Goal: Information Seeking & Learning: Learn about a topic

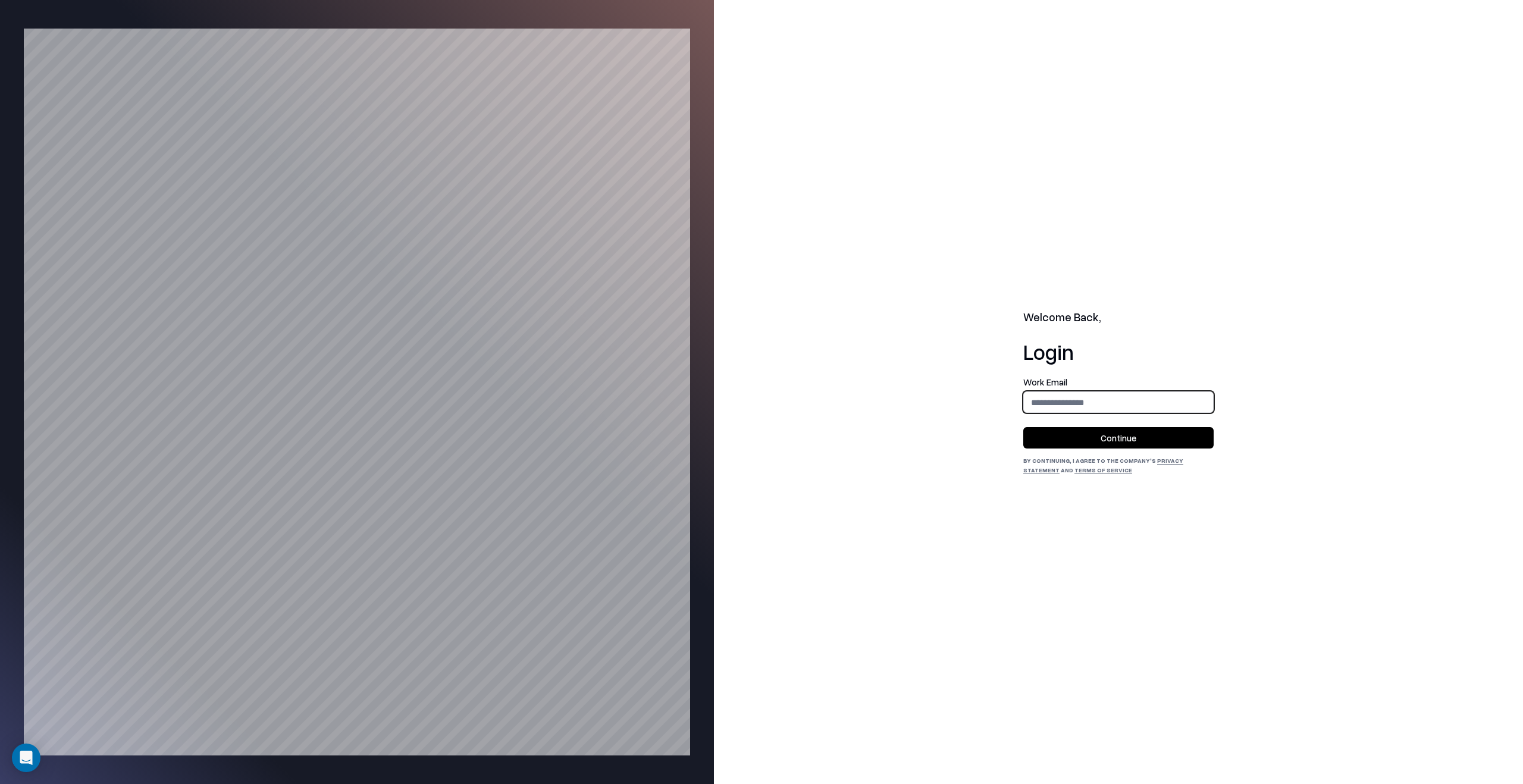
click at [1180, 400] on input "email" at bounding box center [1118, 402] width 189 height 22
type input "**********"
click at [1178, 430] on button "Continue" at bounding box center [1118, 437] width 190 height 21
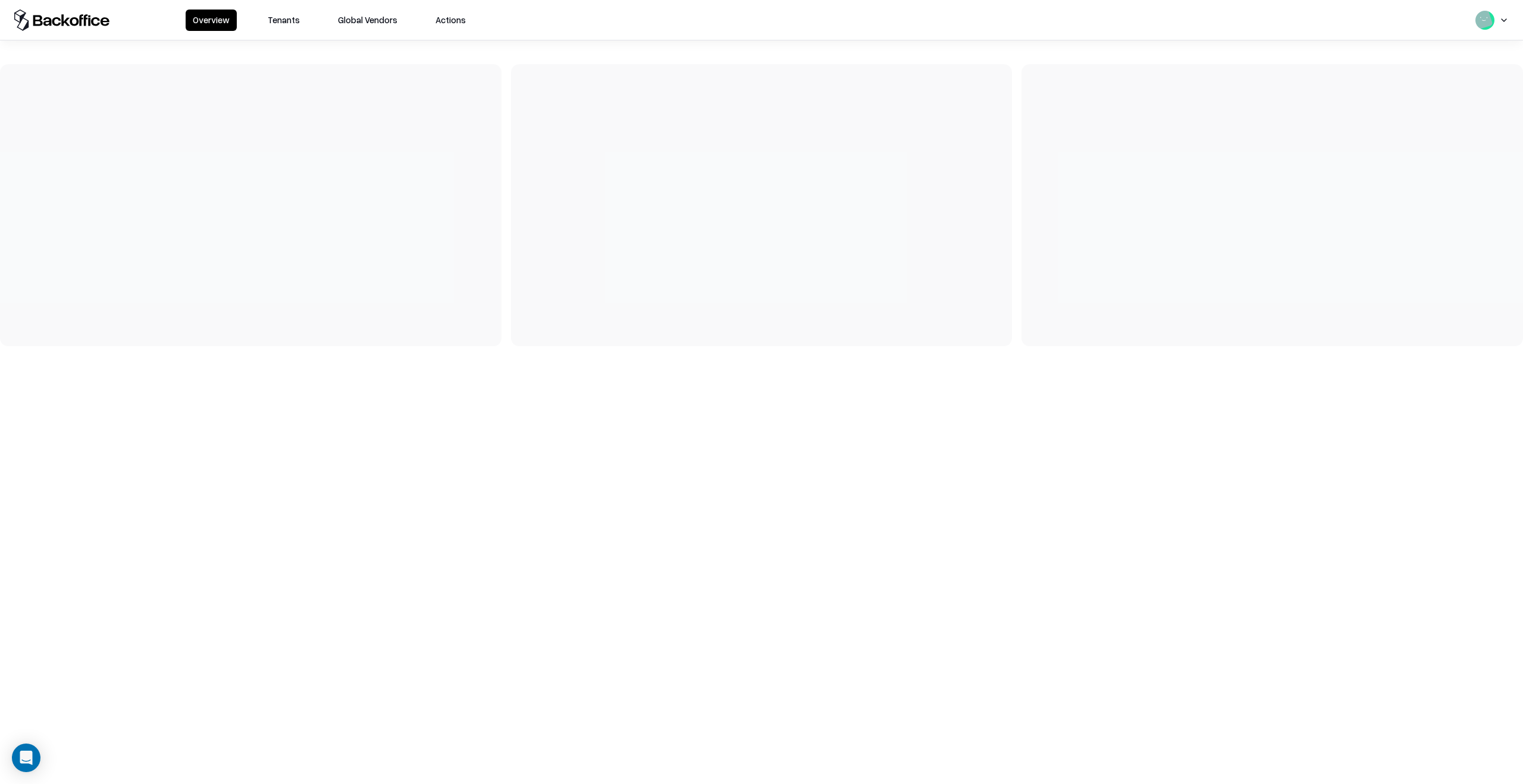
click at [302, 29] on button "Tenants" at bounding box center [284, 19] width 47 height 21
click at [286, 24] on button "Tenants" at bounding box center [284, 19] width 47 height 21
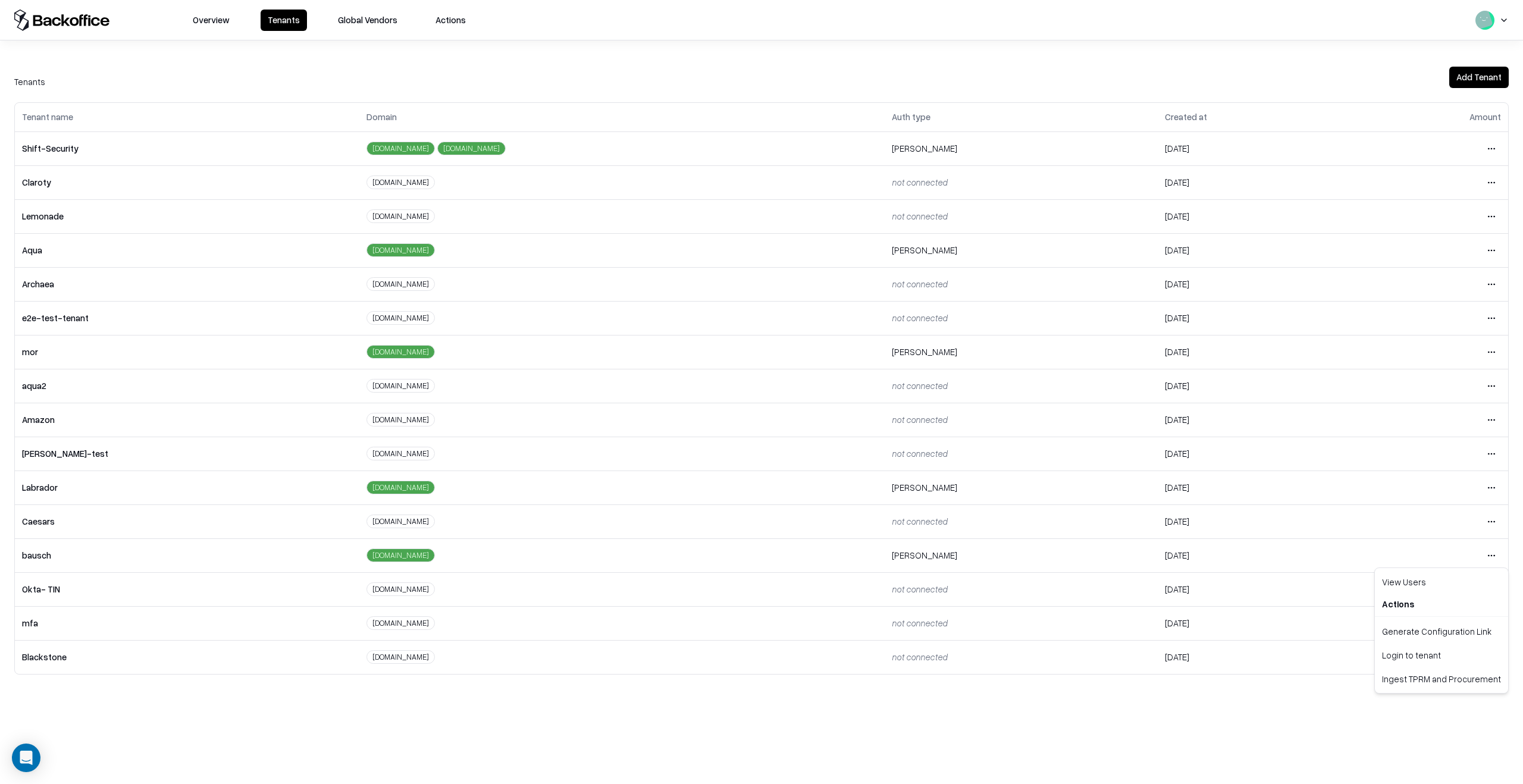
click at [1494, 555] on html "Overview Tenants Global Vendors Actions Tenants Add Tenant Tenant name Domain A…" at bounding box center [762, 392] width 1523 height 784
click at [1436, 657] on div "Login to tenant" at bounding box center [1441, 655] width 129 height 24
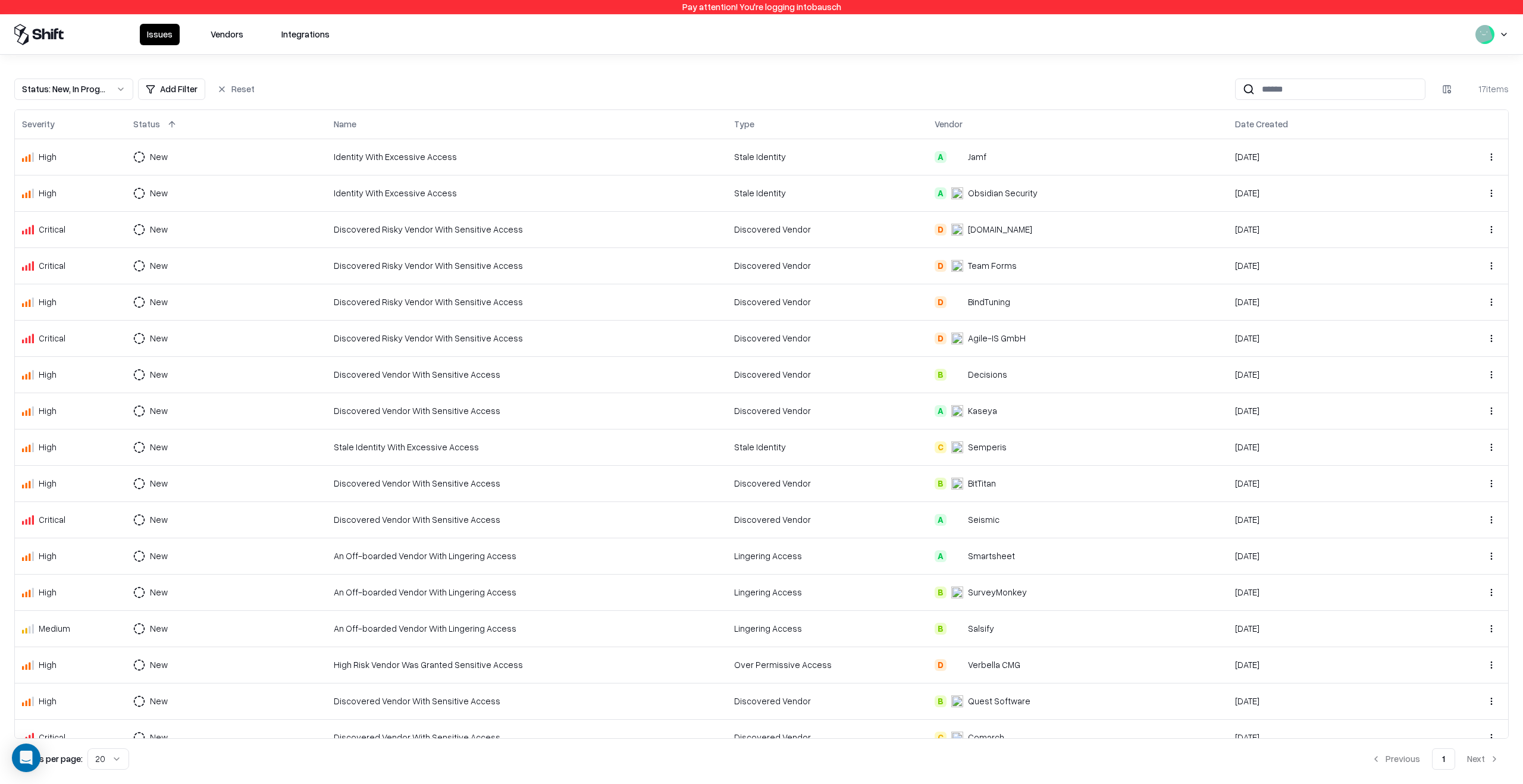
click at [235, 34] on button "Vendors" at bounding box center [227, 34] width 47 height 21
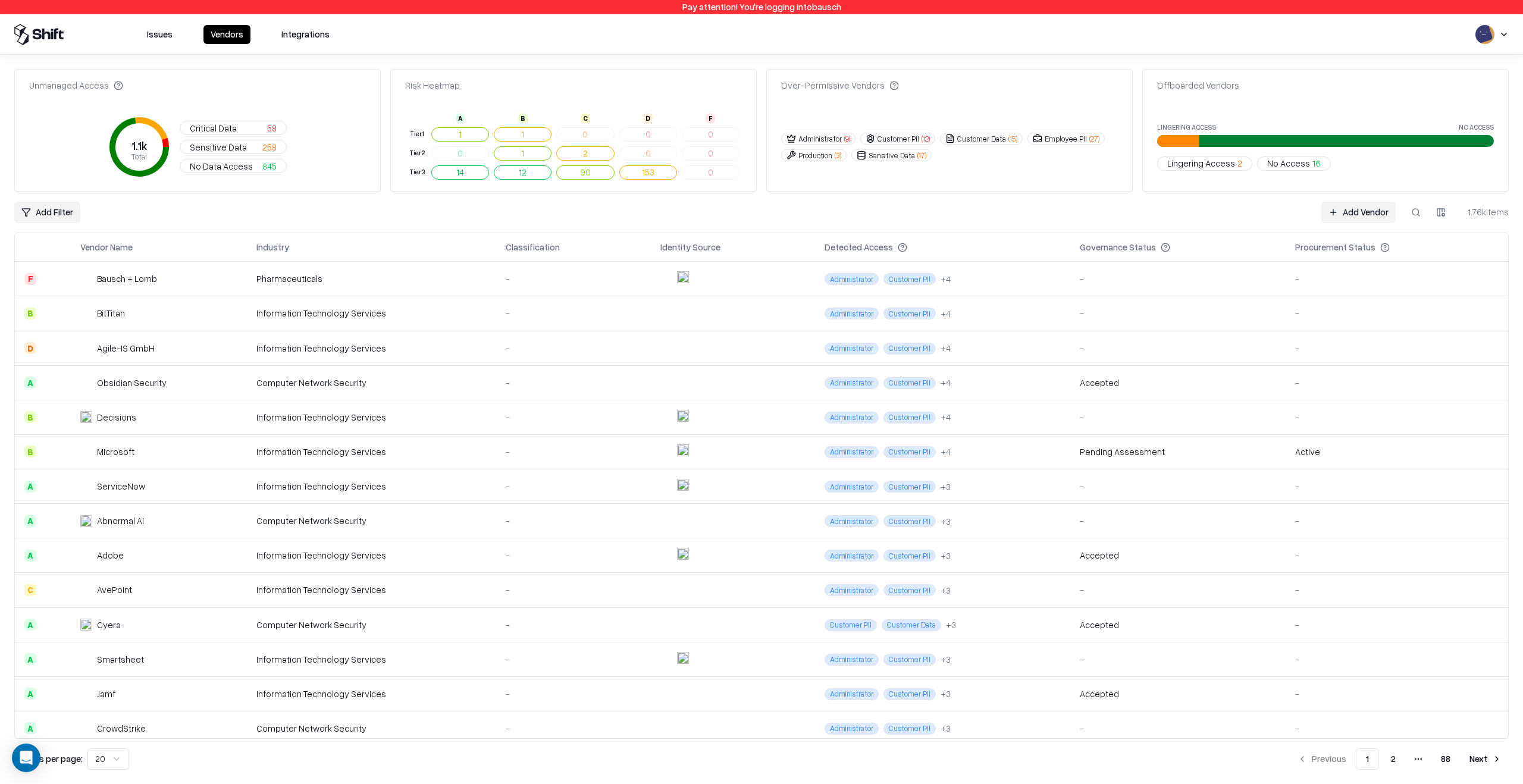
click at [156, 37] on button "Issues" at bounding box center [159, 34] width 40 height 19
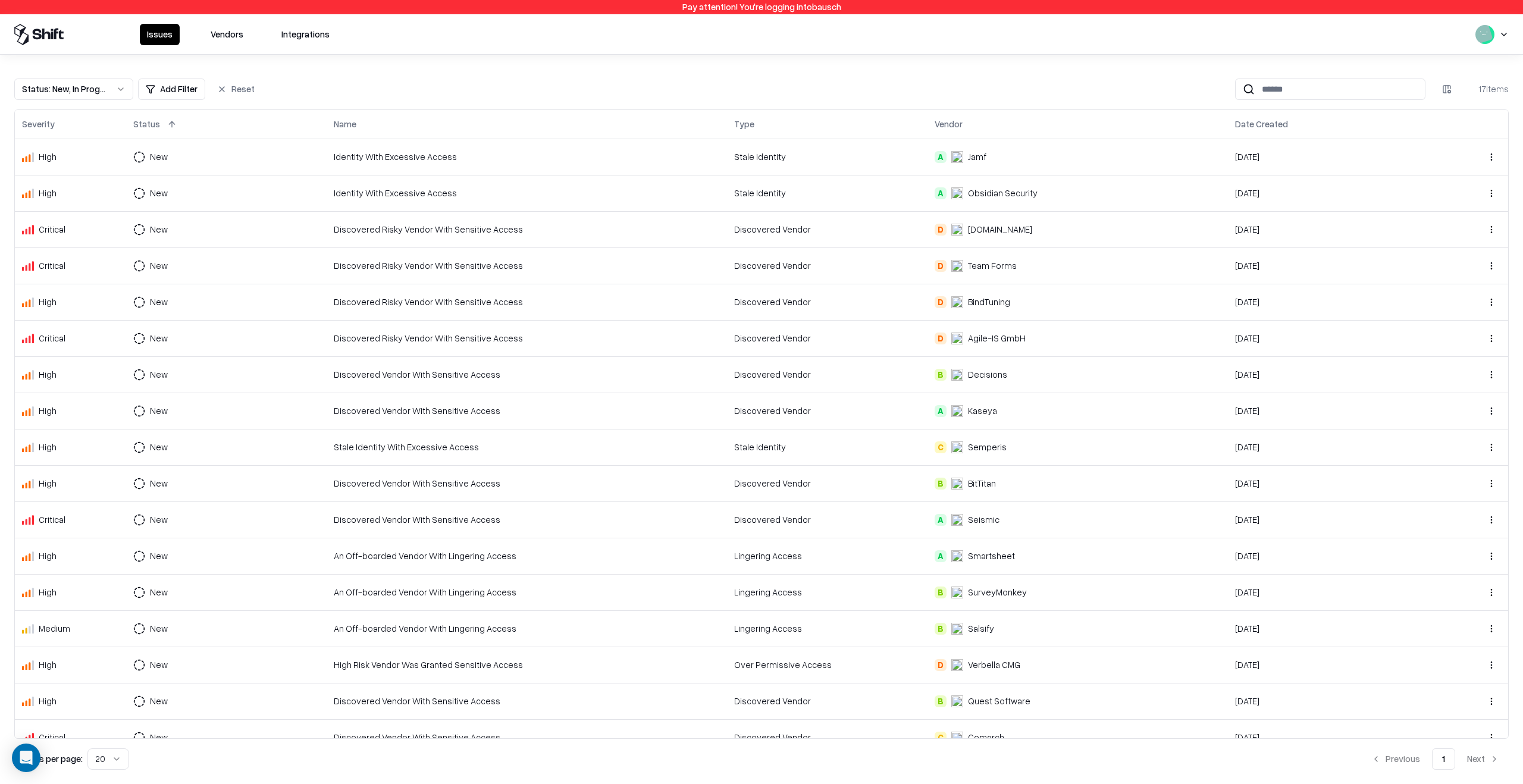
click at [62, 127] on button at bounding box center [66, 124] width 14 height 14
click at [66, 122] on button at bounding box center [66, 124] width 14 height 14
click at [66, 121] on button at bounding box center [66, 124] width 14 height 14
click at [233, 35] on button "Vendors" at bounding box center [227, 34] width 47 height 21
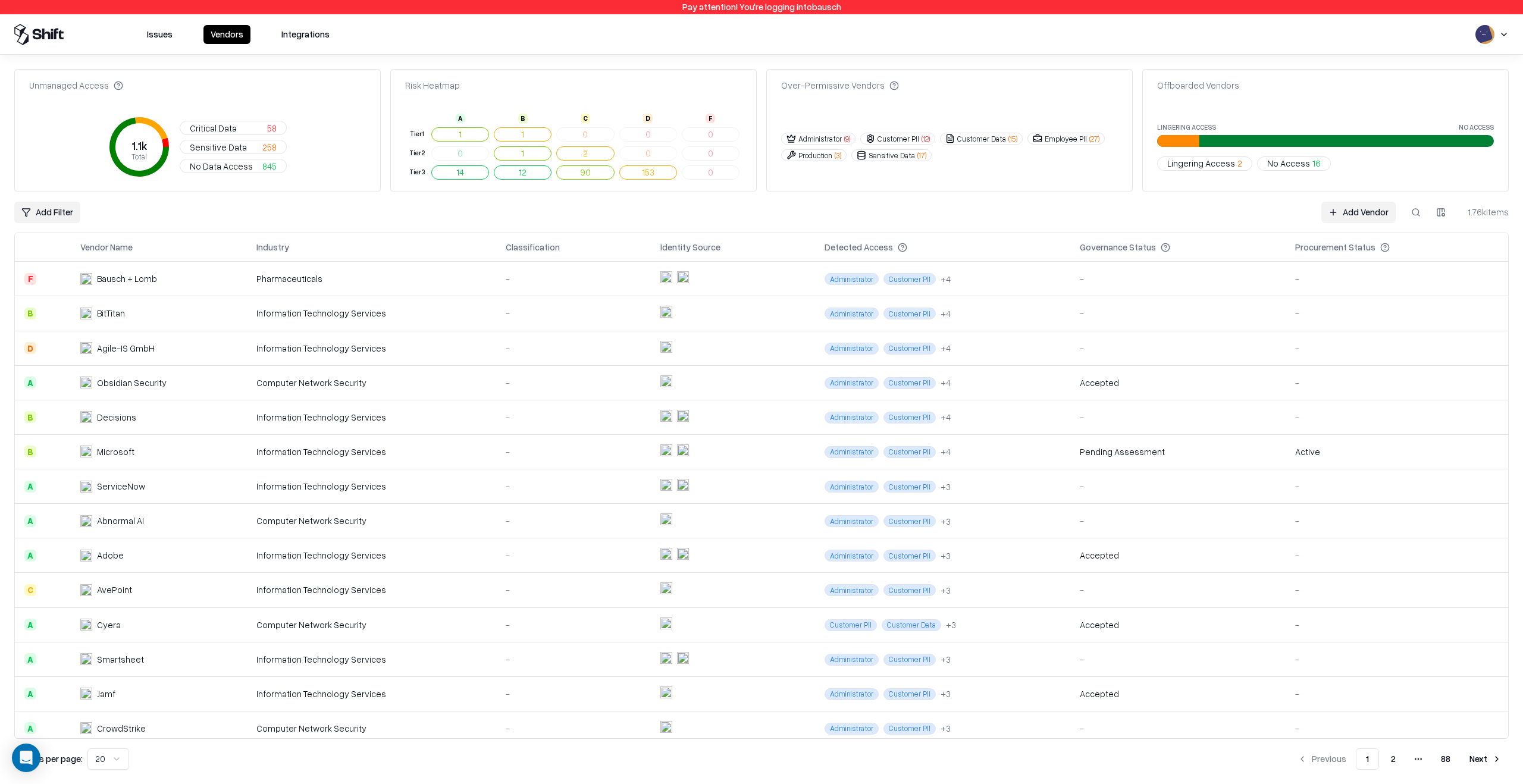
click at [549, 315] on div "-" at bounding box center [574, 313] width 136 height 12
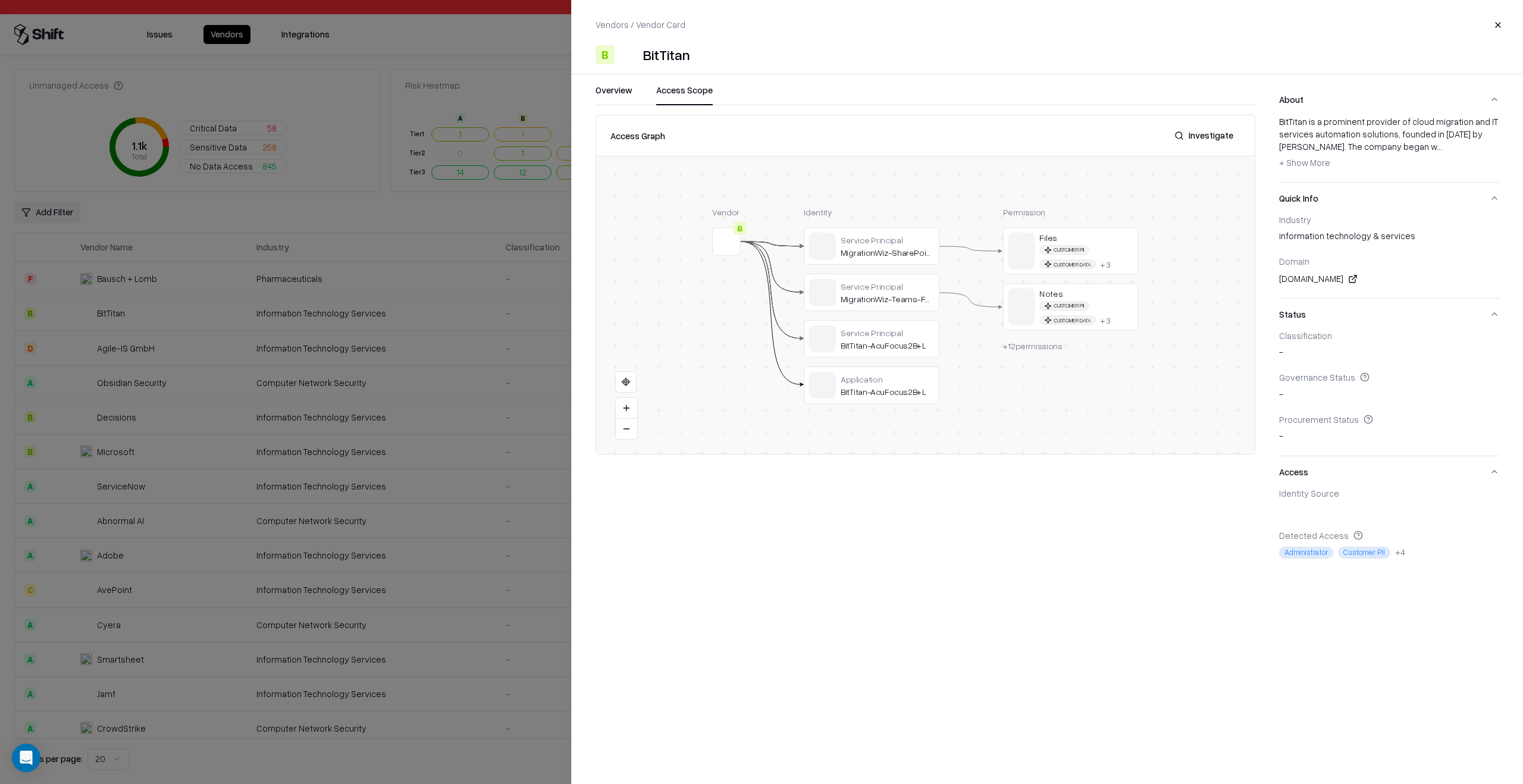
click at [670, 99] on button "Access Scope" at bounding box center [684, 94] width 57 height 21
click at [612, 92] on button "Overview" at bounding box center [613, 94] width 37 height 21
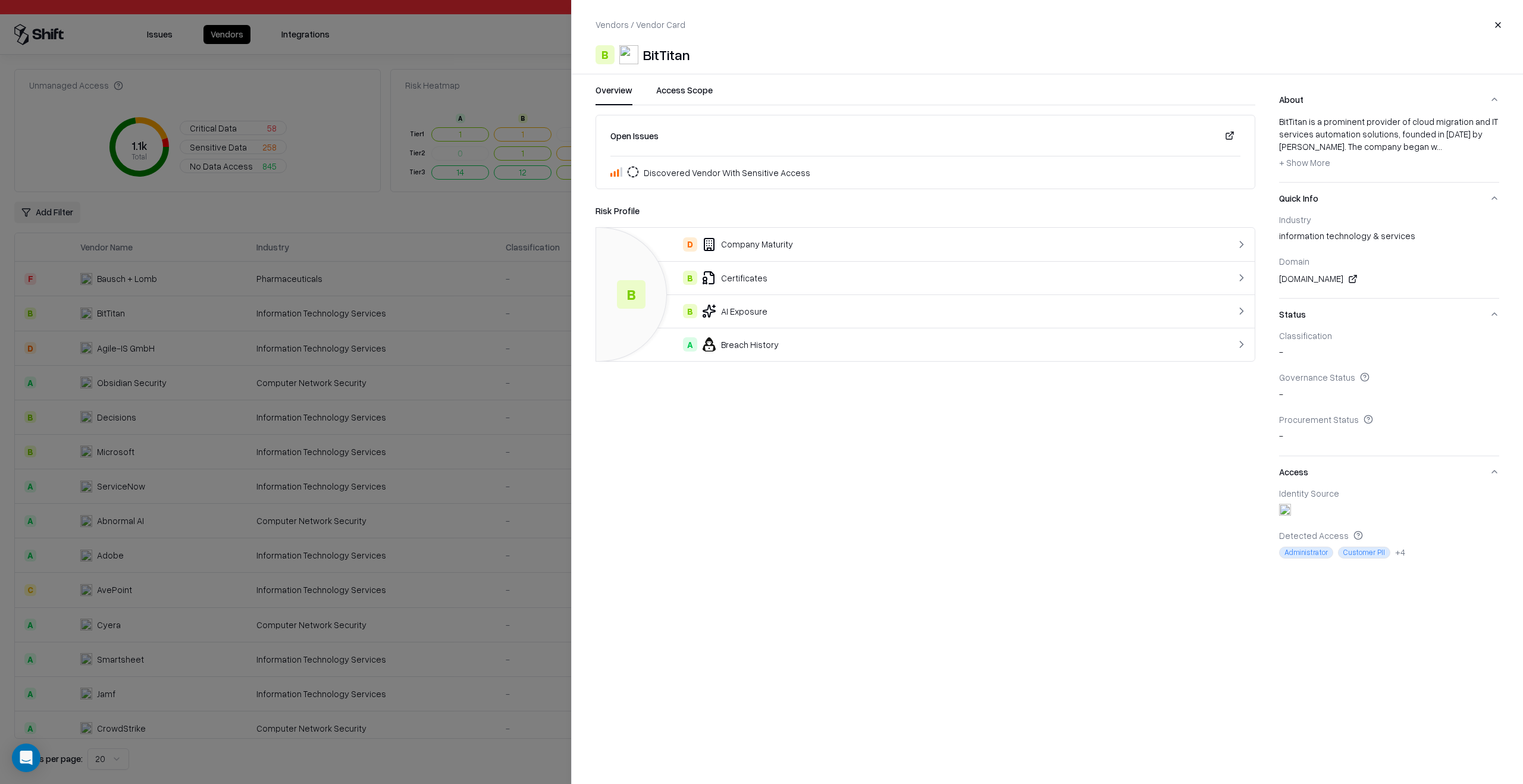
click at [790, 254] on td "D Company Maturity" at bounding box center [889, 244] width 585 height 34
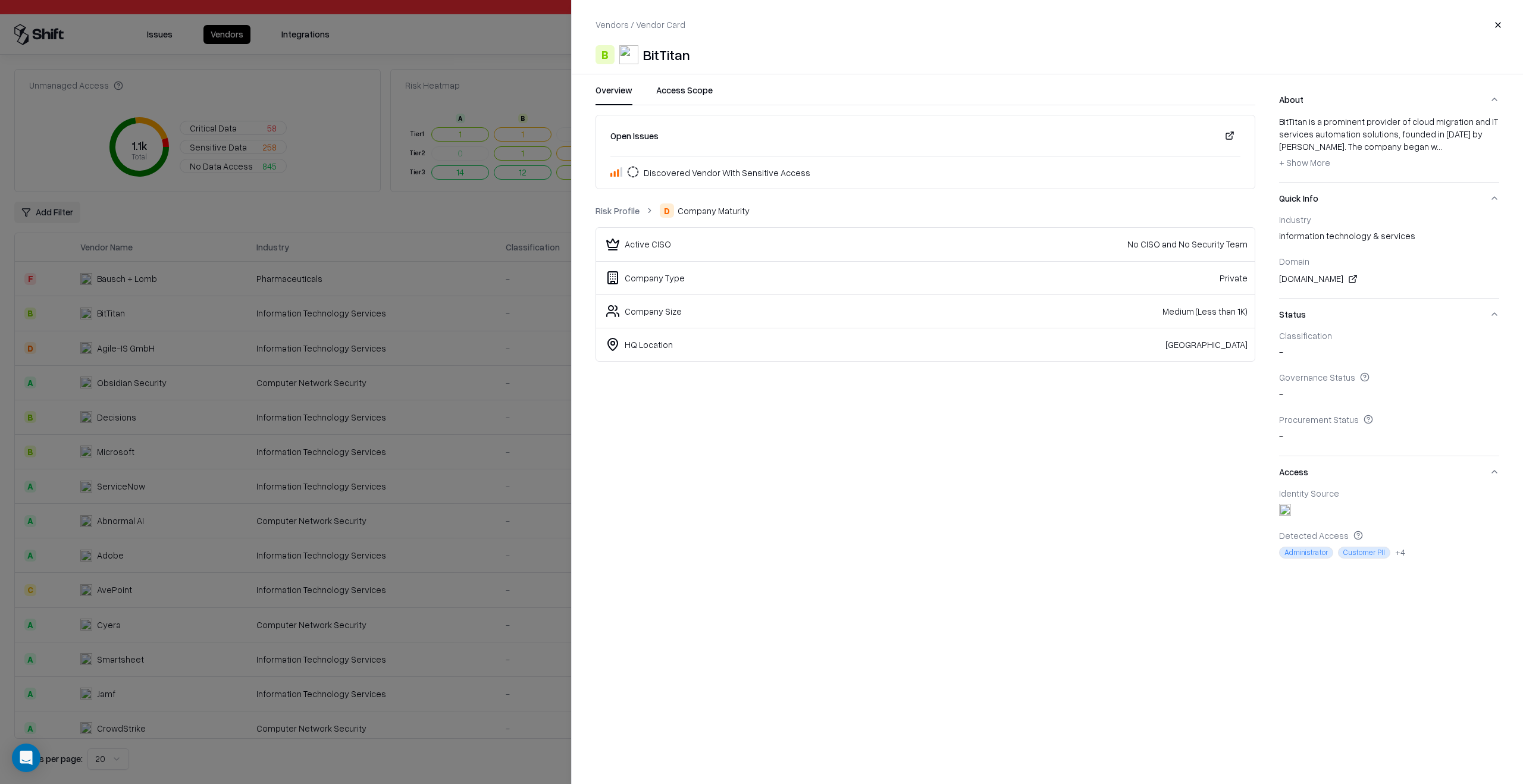
click at [627, 210] on link "Risk Profile" at bounding box center [617, 211] width 44 height 12
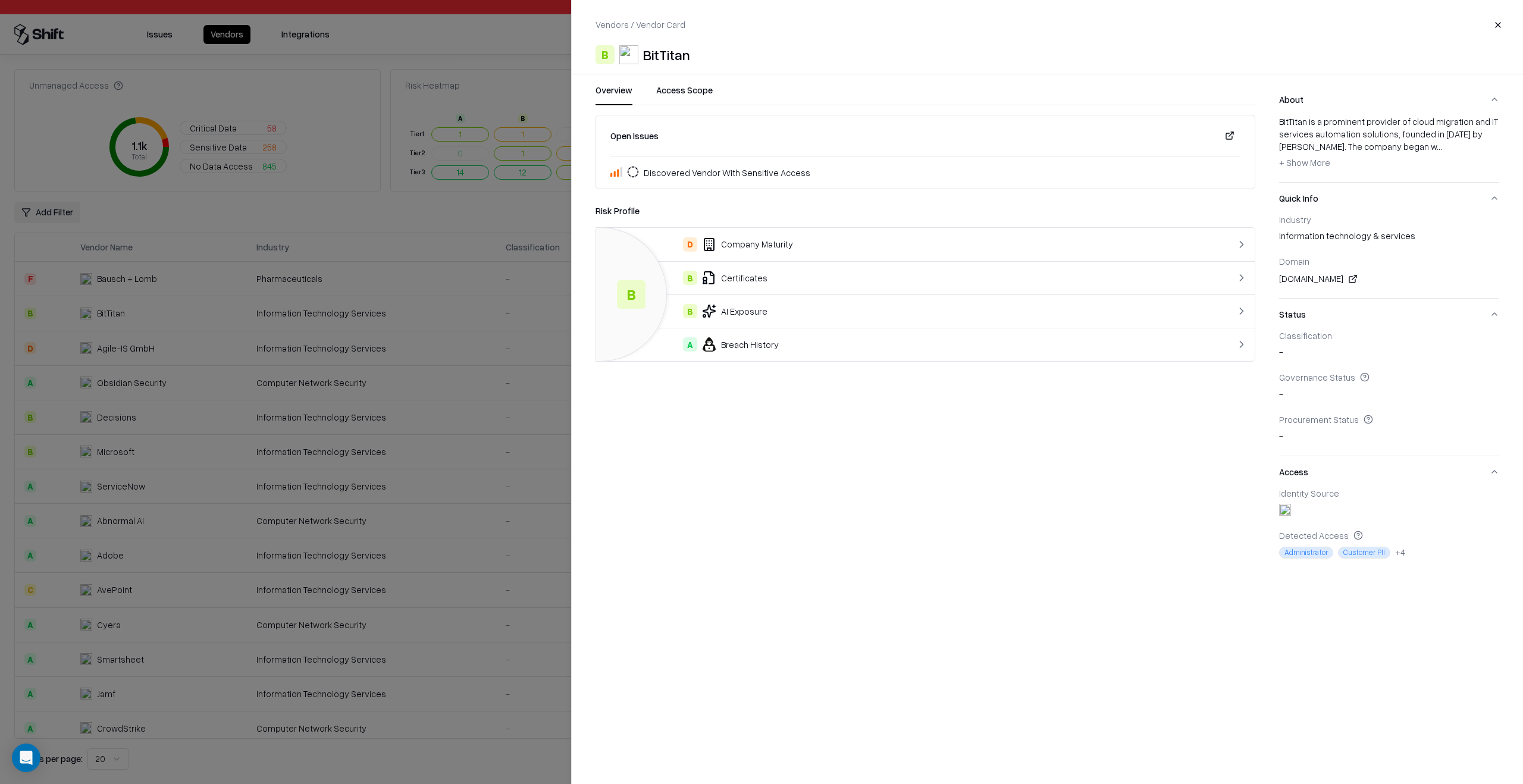
click at [715, 266] on td "B Certificates" at bounding box center [889, 277] width 585 height 34
click at [631, 200] on div "Open Issues Discovered Vendor With Sensitive Access Risk Profile B Certificates…" at bounding box center [925, 238] width 659 height 247
click at [634, 214] on link "Risk Profile" at bounding box center [617, 211] width 44 height 12
click at [806, 313] on div "B AI Exposure" at bounding box center [889, 311] width 566 height 14
click at [627, 207] on link "Risk Profile" at bounding box center [617, 211] width 44 height 12
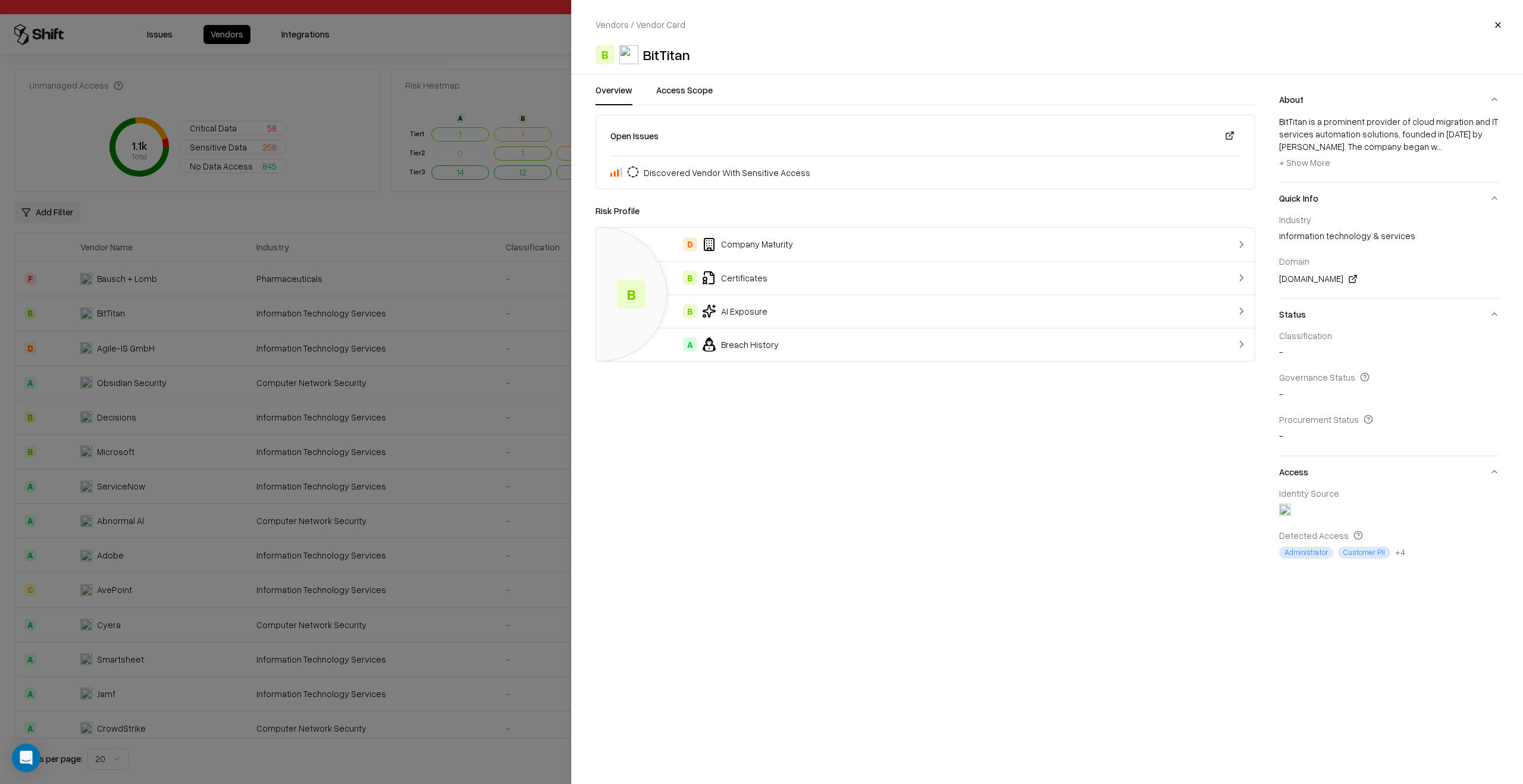
click at [781, 355] on td "A Breach History" at bounding box center [889, 344] width 585 height 34
click at [613, 210] on link "Risk Profile" at bounding box center [617, 211] width 44 height 12
click at [1496, 475] on button "Access" at bounding box center [1389, 471] width 220 height 31
click at [1493, 316] on button "Status" at bounding box center [1389, 314] width 220 height 31
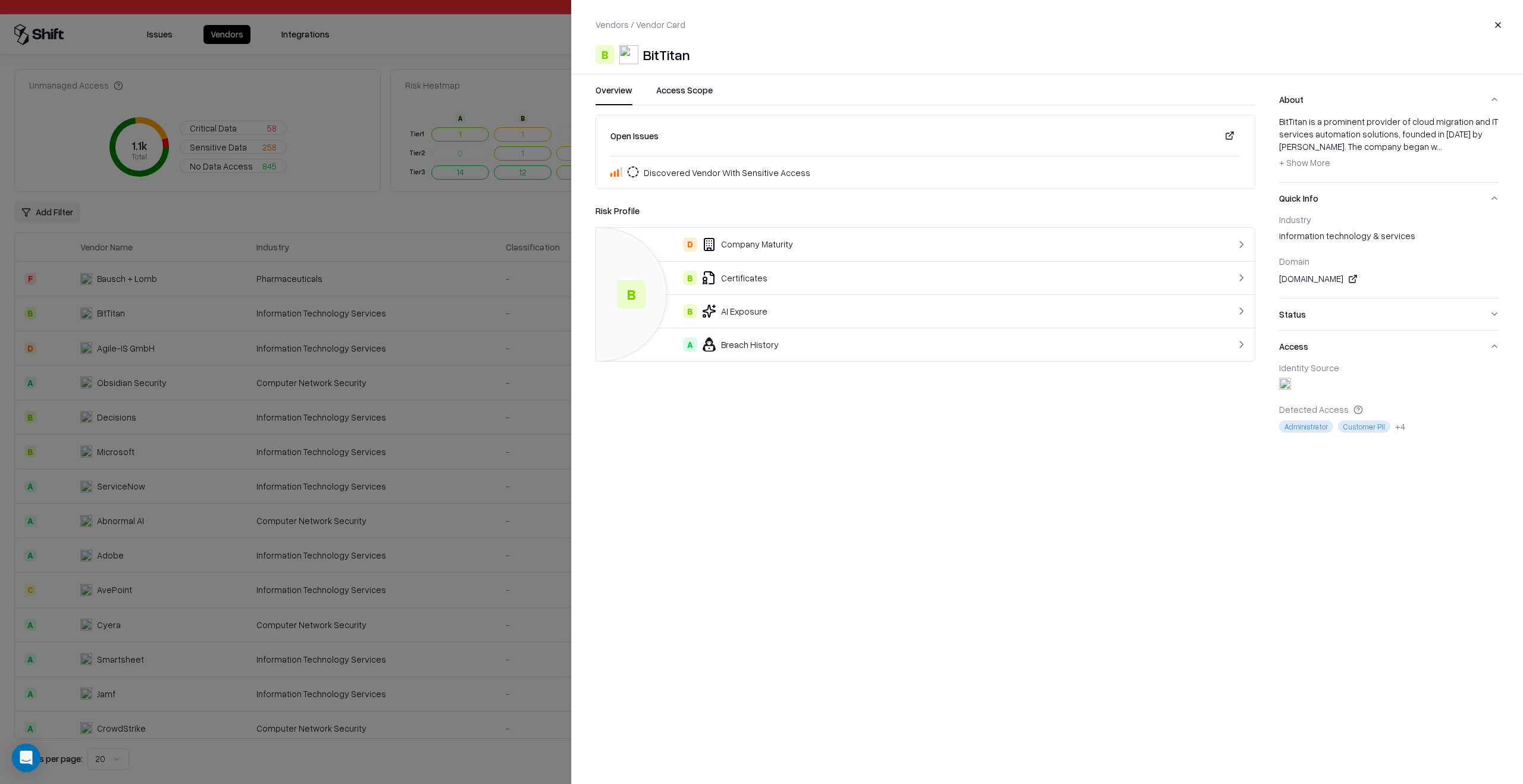
click at [1493, 316] on button "Status" at bounding box center [1389, 314] width 220 height 31
click at [1308, 170] on button "- Show Less + Show More" at bounding box center [1305, 163] width 51 height 19
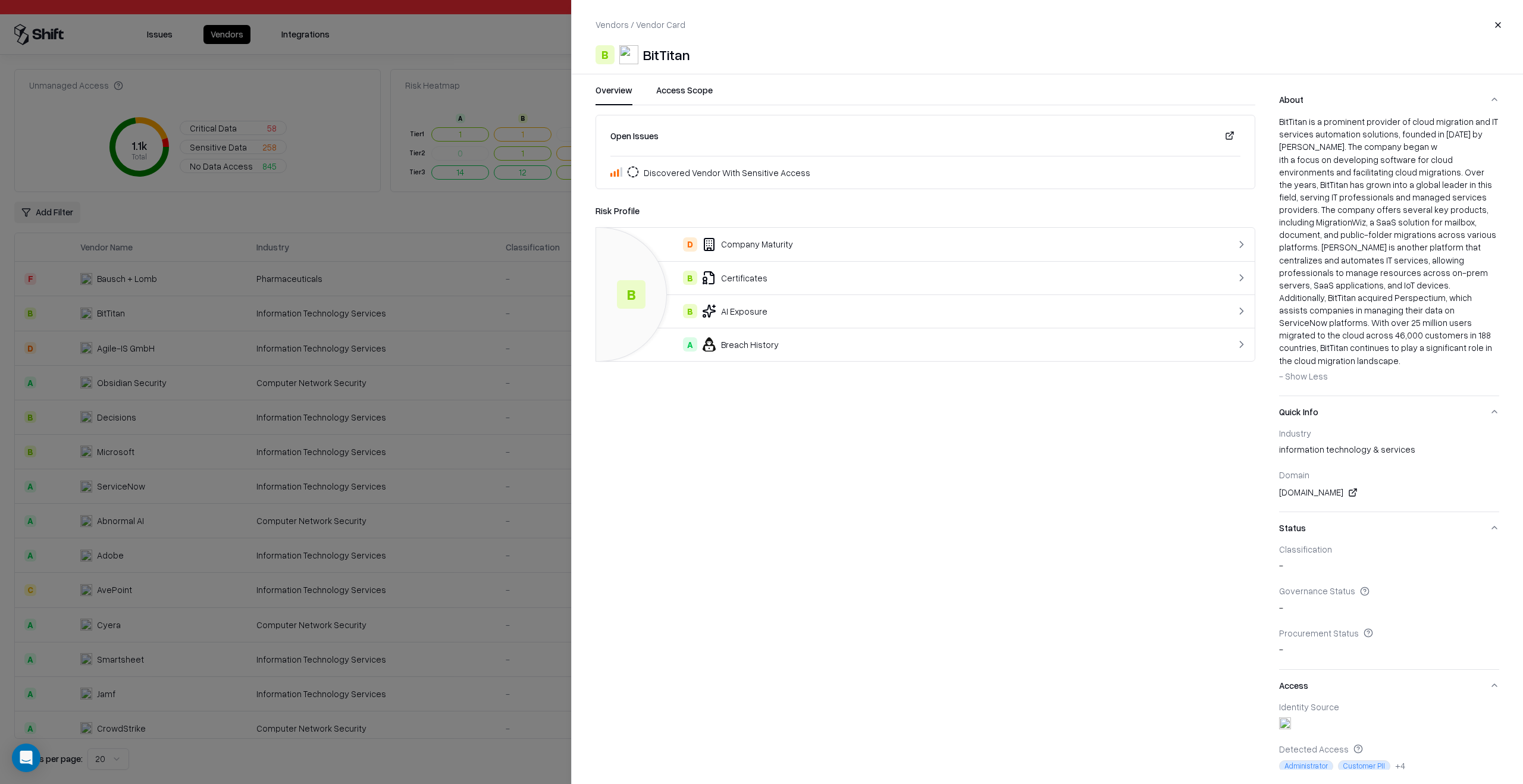
click at [1307, 370] on span "- Show Less" at bounding box center [1303, 376] width 49 height 11
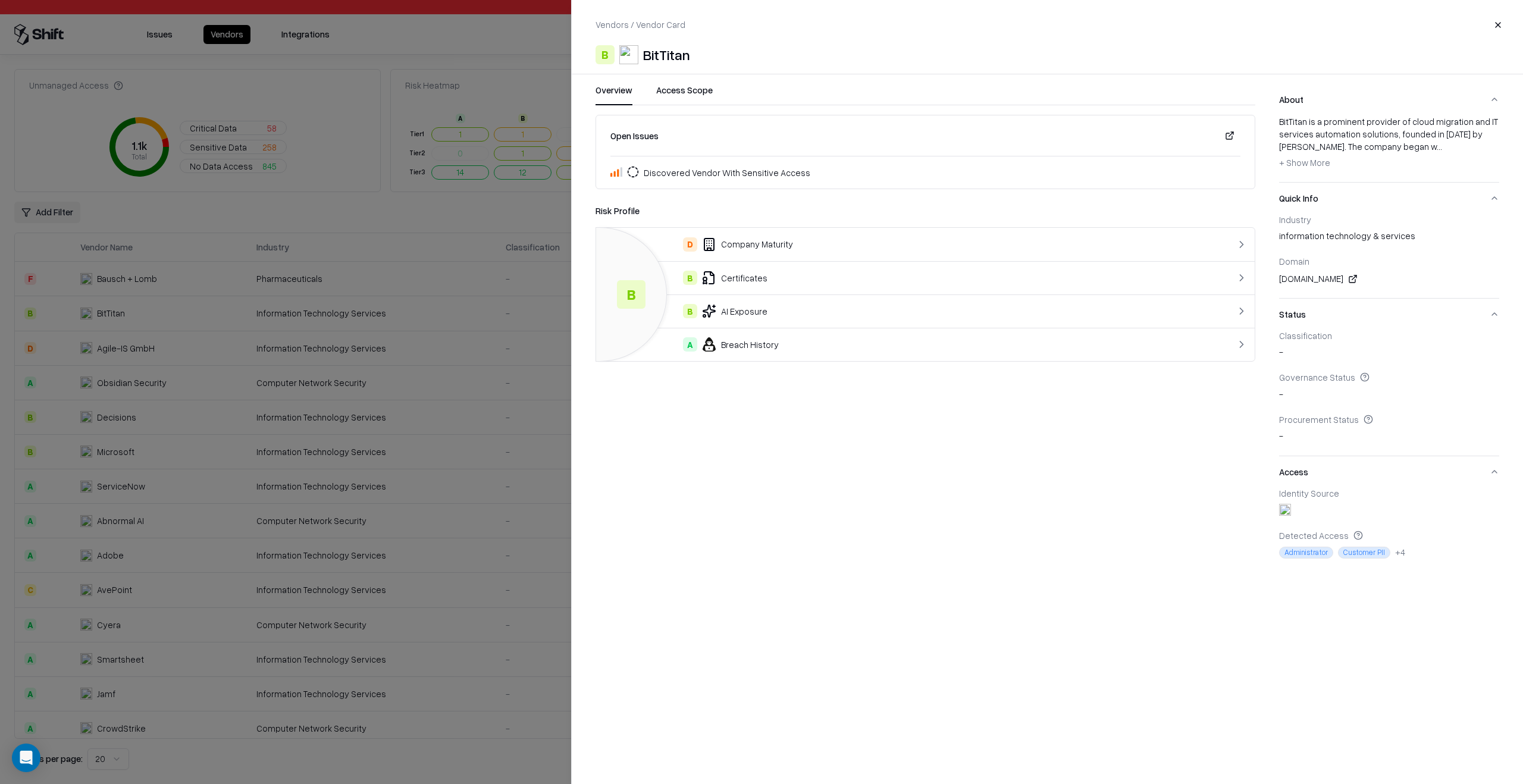
click at [1205, 567] on div "Open Issues Discovered Vendor With Sensitive Access Risk Profile B D Company Ma…" at bounding box center [925, 343] width 659 height 457
click at [1140, 23] on div "Vendors / Vendor Card Close" at bounding box center [1047, 24] width 903 height 21
